Goal: Task Accomplishment & Management: Complete application form

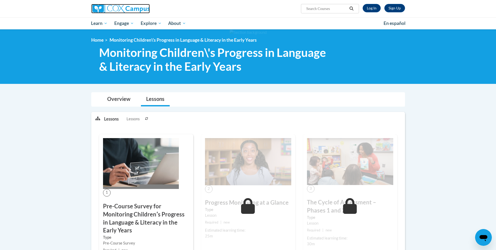
click at [104, 12] on img at bounding box center [120, 8] width 59 height 9
click at [104, 11] on img at bounding box center [120, 8] width 59 height 9
click at [378, 5] on link "Log In" at bounding box center [372, 8] width 18 height 8
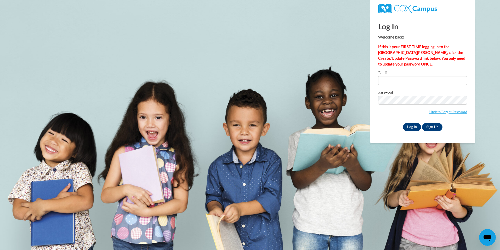
type input "celinasburgos13@gmail.com"
click at [410, 128] on input "Log In" at bounding box center [412, 127] width 18 height 8
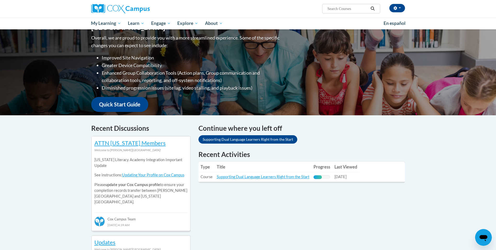
scroll to position [105, 0]
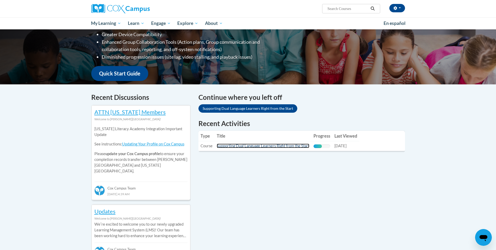
click at [257, 143] on link "Supporting Dual Language Learners Right from the Start" at bounding box center [263, 145] width 93 height 4
click at [258, 143] on link "Supporting Dual Language Learners Right from the Start" at bounding box center [263, 145] width 93 height 4
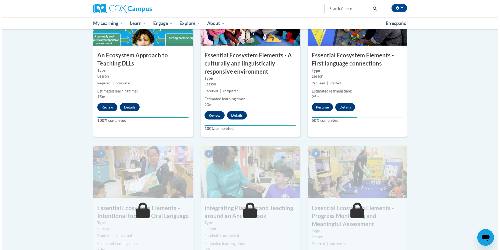
scroll to position [314, 0]
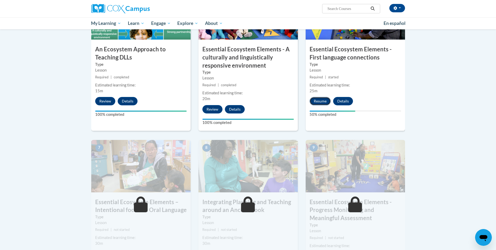
click at [316, 101] on button "Resume" at bounding box center [320, 101] width 21 height 8
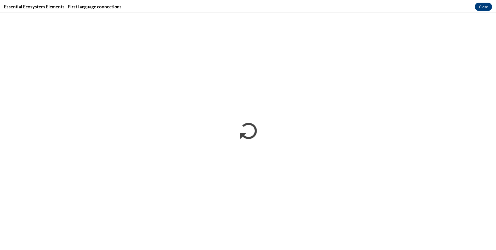
scroll to position [0, 0]
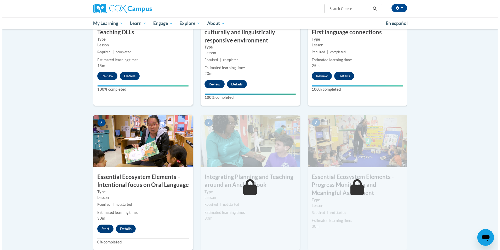
scroll to position [445, 0]
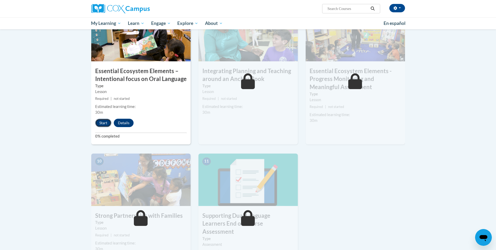
click at [106, 120] on button "Start" at bounding box center [103, 122] width 16 height 8
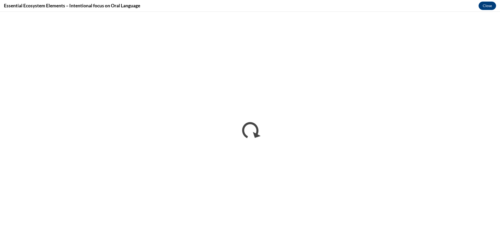
scroll to position [0, 0]
